Goal: Transaction & Acquisition: Book appointment/travel/reservation

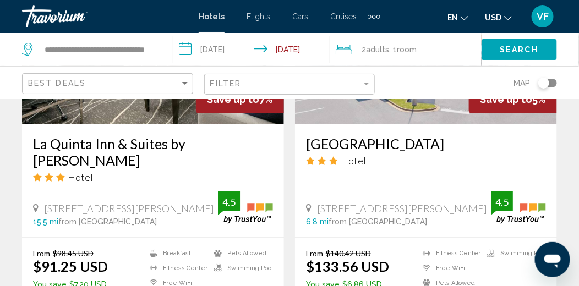
scroll to position [1377, 0]
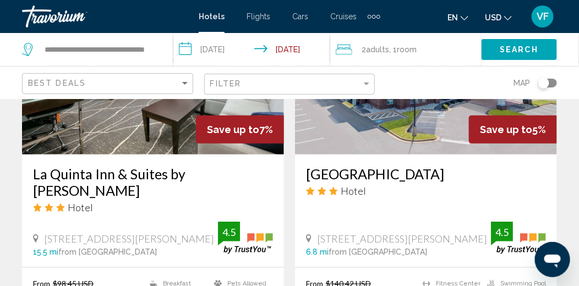
click at [61, 18] on div "Travorium" at bounding box center [77, 17] width 110 height 22
